Goal: Check status: Check status

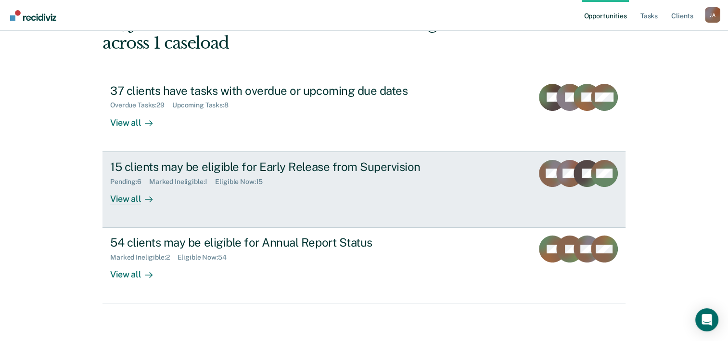
scroll to position [68, 0]
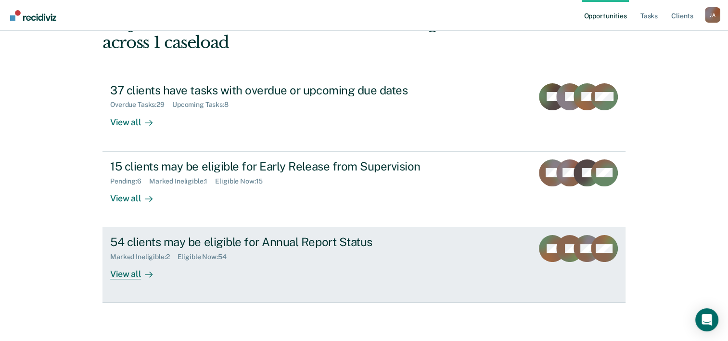
click at [206, 245] on div "54 clients may be eligible for Annual Report Status" at bounding box center [279, 242] width 338 height 14
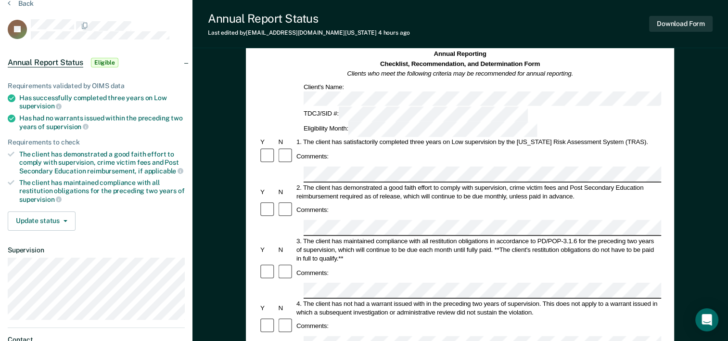
scroll to position [35, 0]
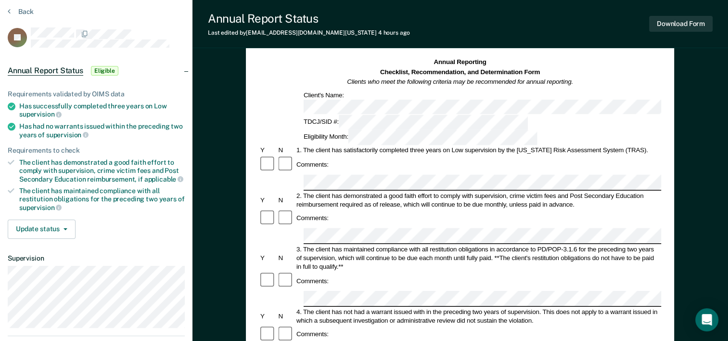
click at [114, 70] on span "Eligible" at bounding box center [104, 71] width 27 height 10
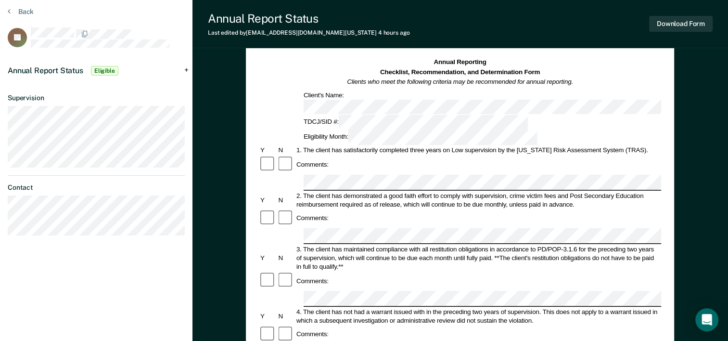
click at [114, 70] on span "Eligible" at bounding box center [104, 71] width 27 height 10
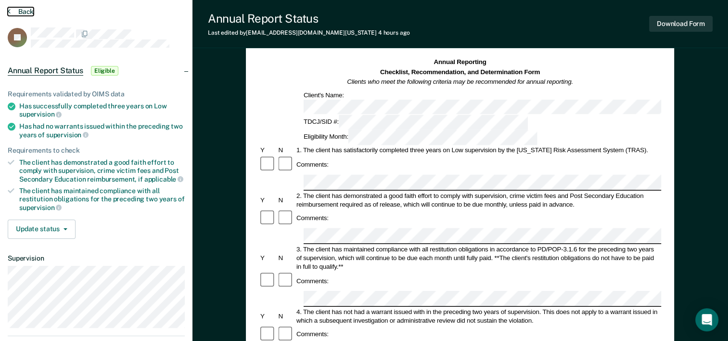
click at [10, 8] on icon at bounding box center [9, 11] width 3 height 8
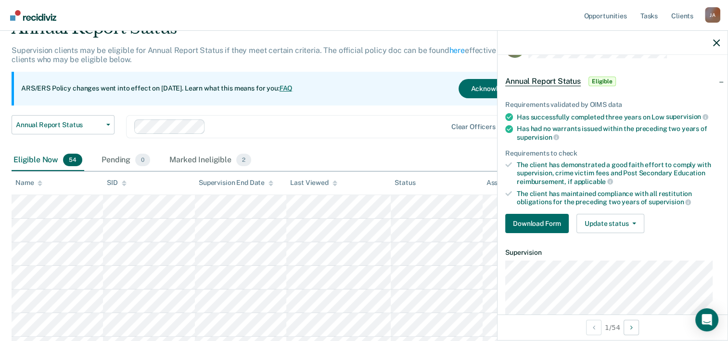
scroll to position [24, 0]
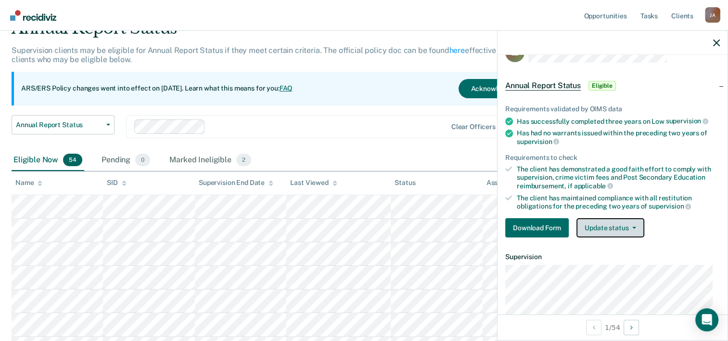
click at [633, 227] on icon "button" at bounding box center [634, 228] width 4 height 2
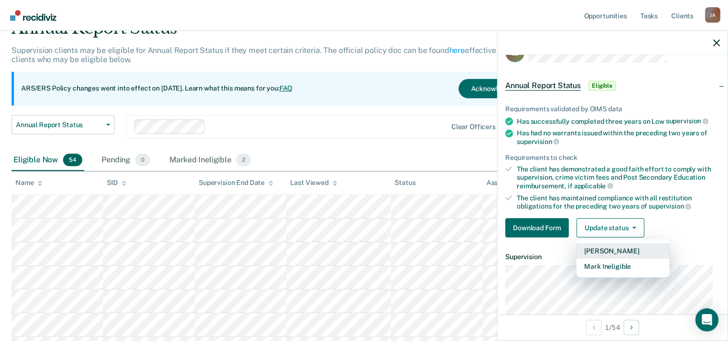
click at [620, 247] on button "[PERSON_NAME]" at bounding box center [622, 250] width 93 height 15
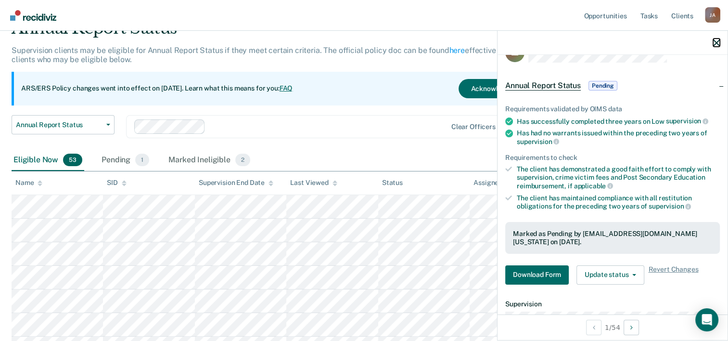
click at [716, 42] on icon "button" at bounding box center [716, 42] width 7 height 7
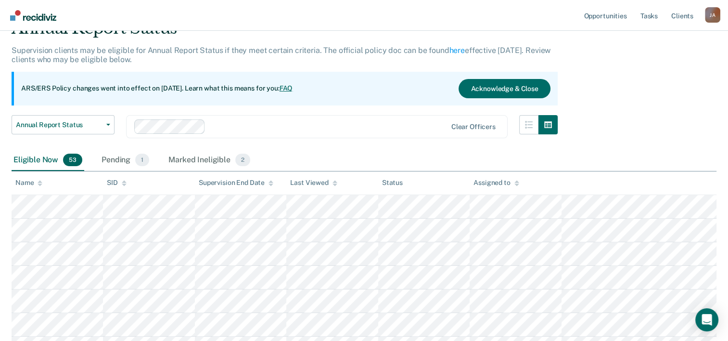
scroll to position [96, 0]
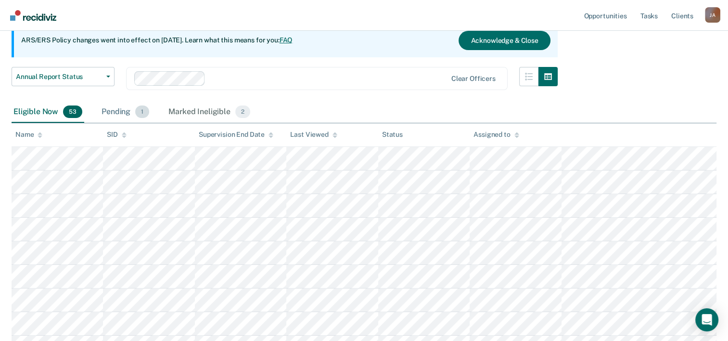
click at [117, 115] on div "Pending 1" at bounding box center [125, 112] width 51 height 21
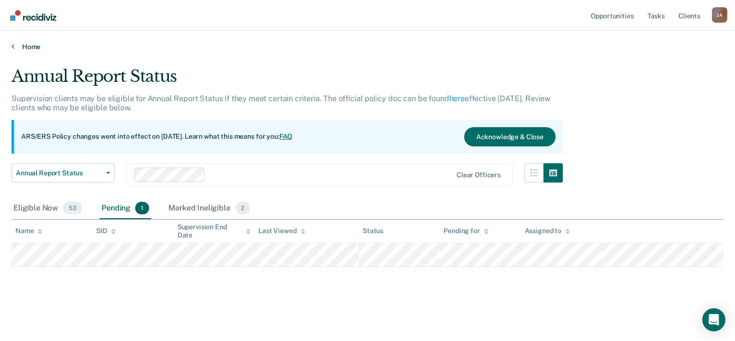
click at [13, 46] on icon at bounding box center [13, 46] width 3 height 8
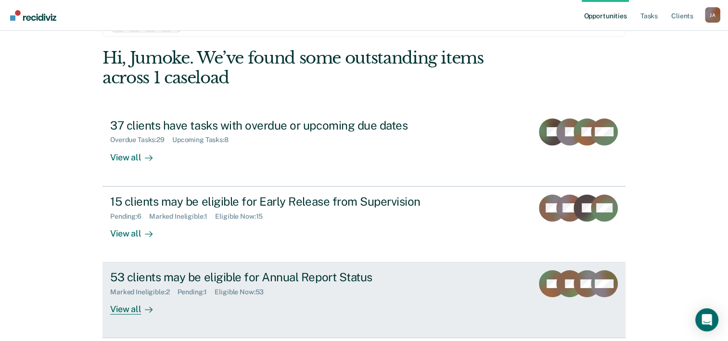
scroll to position [68, 0]
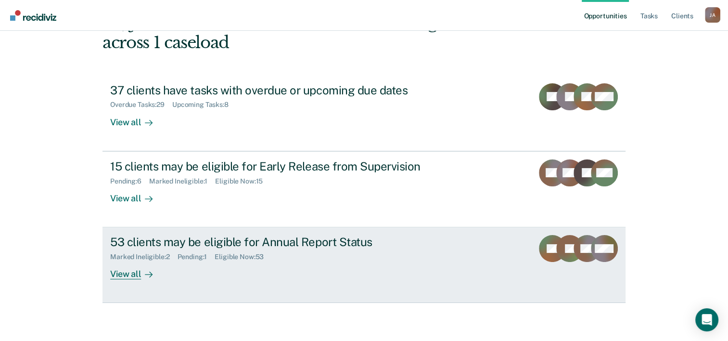
click at [302, 255] on div "Marked Ineligible : 2 Pending : 1 Eligible Now : 53" at bounding box center [279, 255] width 338 height 12
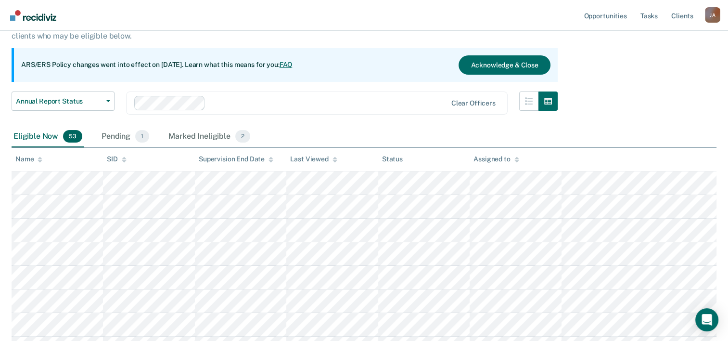
scroll to position [96, 0]
